Goal: Find specific page/section: Find specific page/section

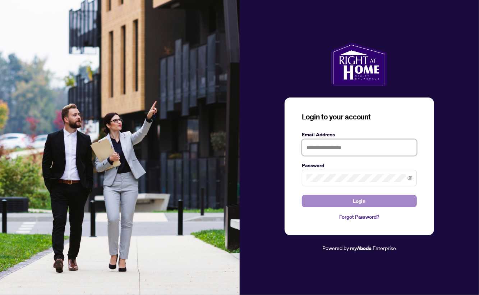
type input "**********"
click at [356, 199] on span "Login" at bounding box center [359, 201] width 13 height 12
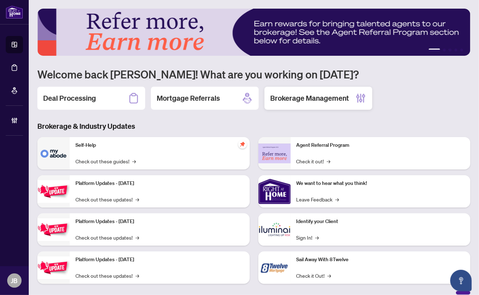
click at [329, 102] on h2 "Brokerage Management" at bounding box center [309, 98] width 79 height 10
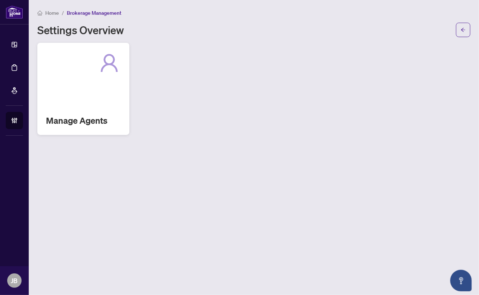
click at [103, 80] on div "Manage Agents" at bounding box center [83, 89] width 92 height 92
